Goal: Information Seeking & Learning: Learn about a topic

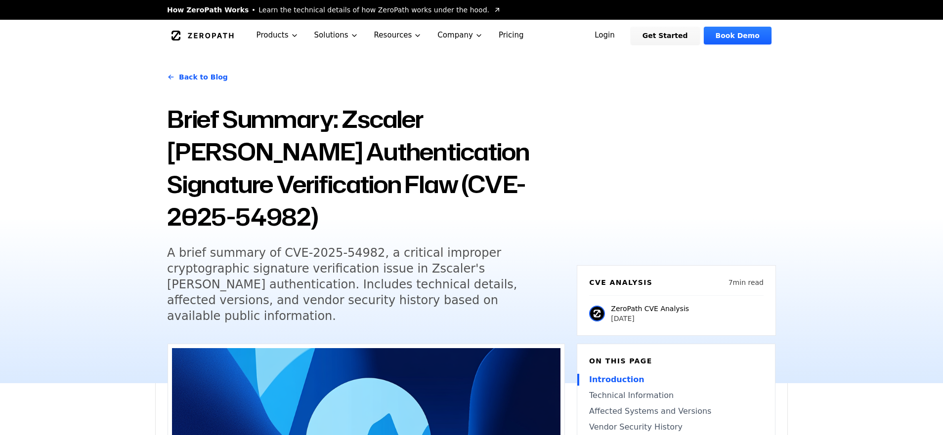
drag, startPoint x: 221, startPoint y: 274, endPoint x: 129, endPoint y: 3, distance: 286.0
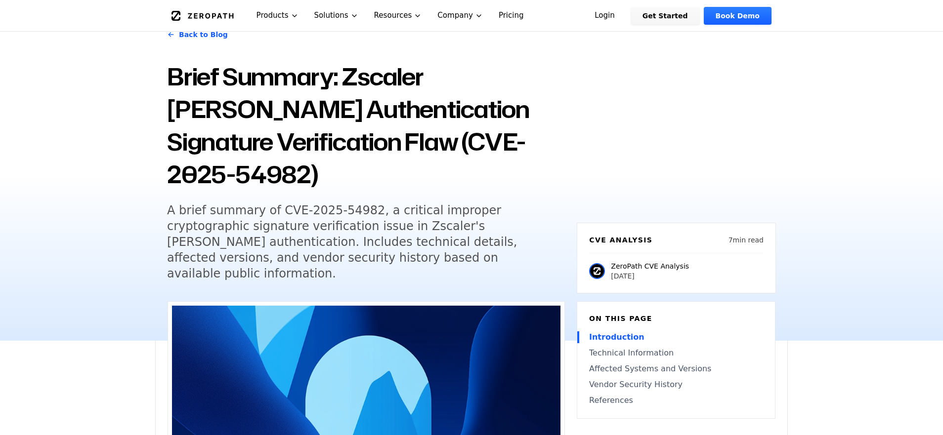
scroll to position [148, 0]
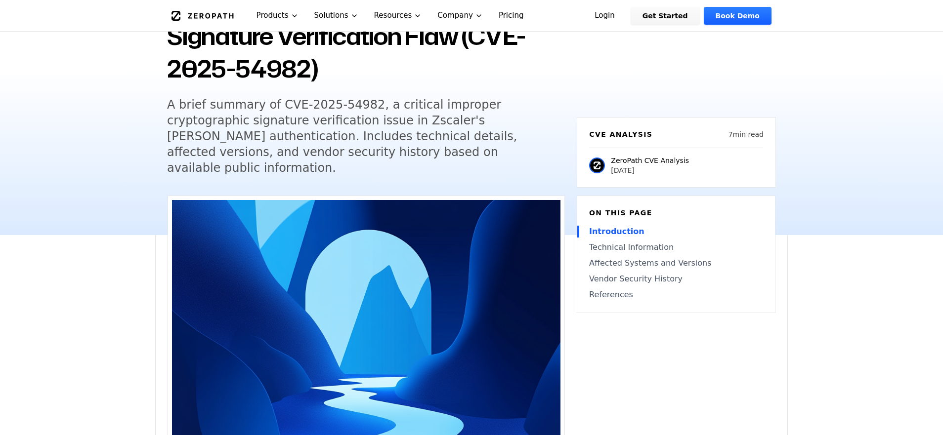
click at [639, 273] on link "Vendor Security History" at bounding box center [676, 279] width 174 height 12
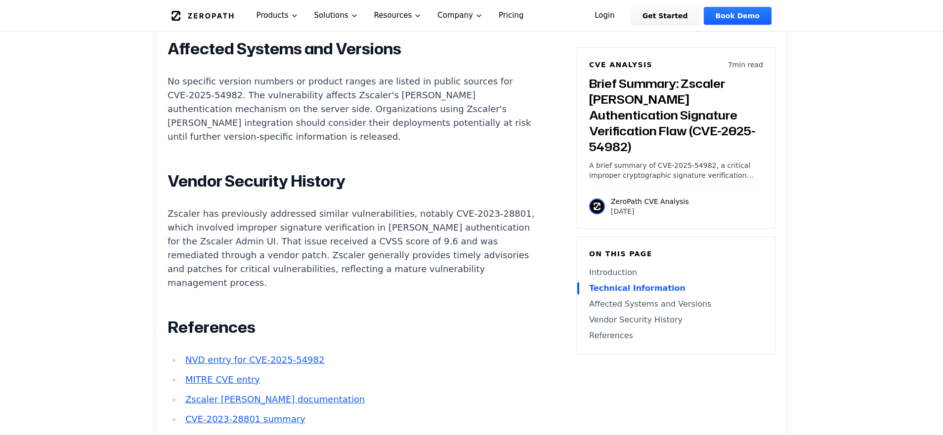
scroll to position [1247, 0]
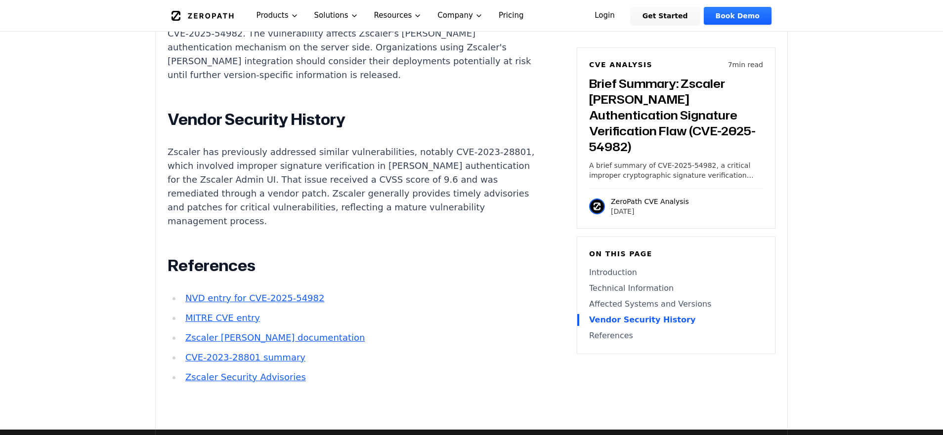
click at [274, 372] on link "Zscaler Security Advisories" at bounding box center [245, 377] width 121 height 10
